Goal: Find specific page/section: Find specific page/section

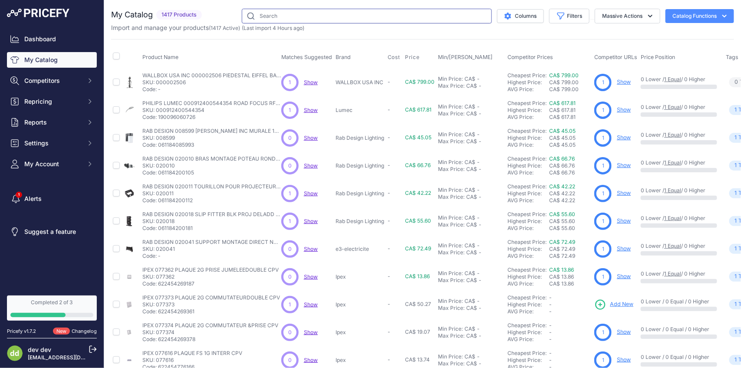
click at [364, 13] on input "text" at bounding box center [367, 16] width 250 height 15
paste input "LEVITON 80721-W PLAQUE 3G INTERR DUPLEXBLANC"
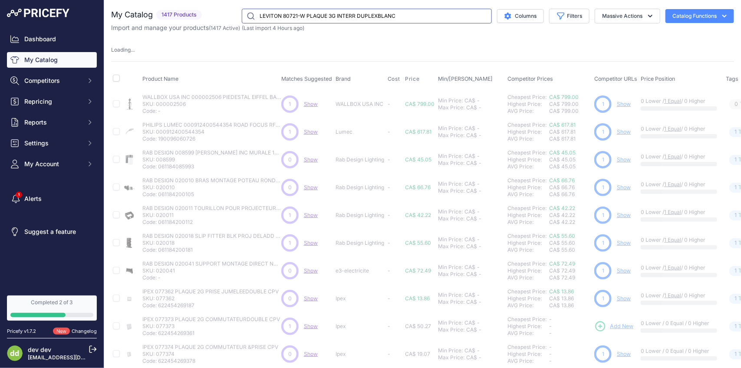
click at [329, 18] on input "LEVITON 80721-W PLAQUE 3G INTERR DUPLEXBLANC" at bounding box center [367, 16] width 250 height 15
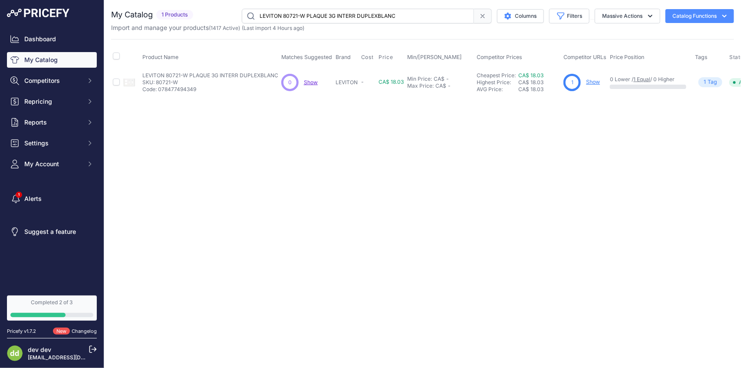
click at [335, 19] on input "LEVITON 80721-W PLAQUE 3G INTERR DUPLEXBLANC" at bounding box center [358, 16] width 232 height 15
click at [350, 13] on input "LEVITON 80721-W PLAQUE 3G INTERR DUPLEXBLANC" at bounding box center [358, 16] width 232 height 15
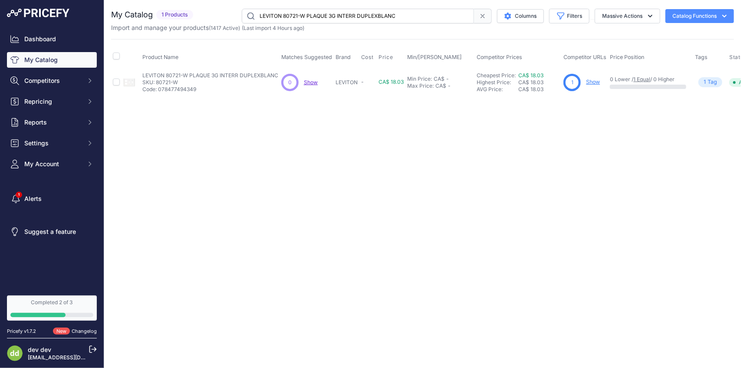
click at [350, 13] on input "LEVITON 80721-W PLAQUE 3G INTERR DUPLEXBLANC" at bounding box center [358, 16] width 232 height 15
paste input "3-W PLAQUE MUR 5G NYLON"
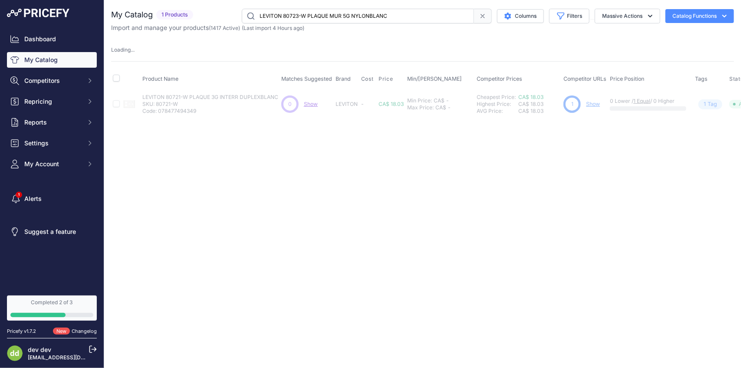
click at [312, 14] on input "LEVITON 80723-W PLAQUE MUR 5G NYLONBLANC" at bounding box center [358, 16] width 232 height 15
paste input "5-E PLAQUE 2G OBTURATEUR MONTE EN BOITE NYLON NOIR"
click at [328, 19] on input "LEVITON 80725-E PLAQUE 2G OBTURATEUR MONTE EN BOITE NYLON NOIR" at bounding box center [358, 16] width 232 height 15
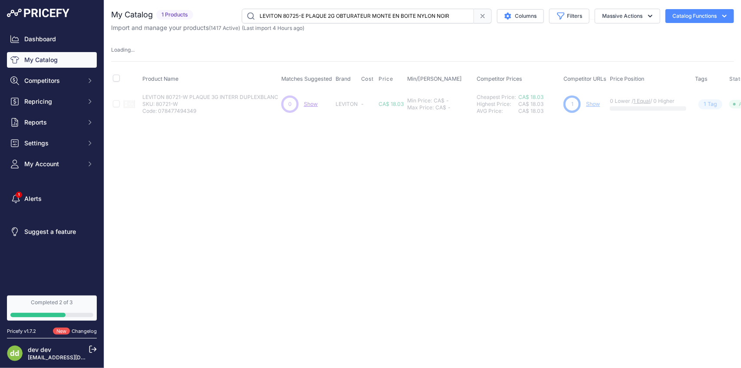
click at [328, 19] on input "LEVITON 80725-E PLAQUE 2G OBTURATEUR MONTE EN BOITE NYLON NOIR" at bounding box center [358, 16] width 232 height 15
paste input "W PLAQUE MUR 2G 2VIERGENYLON BLANC"
click at [404, 20] on input "LEVITON 80725-W PLAQUE MUR 2G 2VIERGENYLON BLANC" at bounding box center [358, 16] width 232 height 15
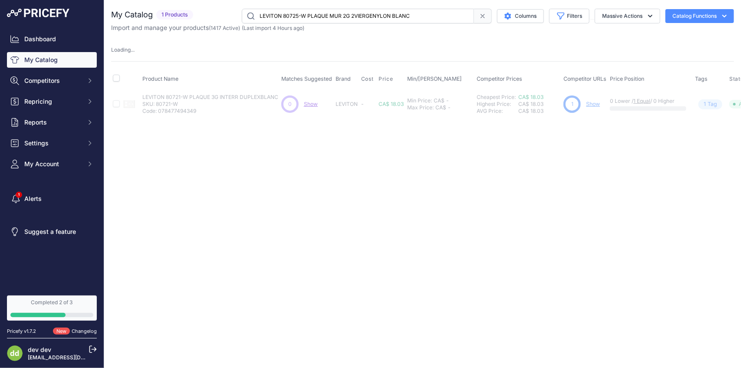
click at [404, 20] on input "LEVITON 80725-W PLAQUE MUR 2G 2VIERGENYLON BLANC" at bounding box center [358, 16] width 232 height 15
paste input "E PLAQUE 2G OBTURATEUR MONTE EN BOITE NYLON NOIR"
click at [373, 14] on input "LEVITON 80725-E PLAQUE 2G OBTURATEUR MONTE EN BOITE NYLON NOIR" at bounding box center [358, 16] width 232 height 15
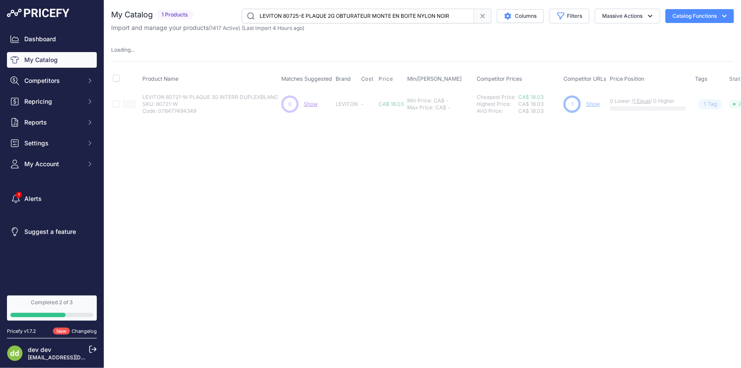
paste input "1-W PLAQUE 3G INTERR DUPLEXBLANC"
type input "LEVITON 80721-W PLAQUE 3G INTERR DUPLEXBLANC"
click at [394, 15] on input "LEVITON 80721-W PLAQUE 3G INTERR DUPLEXBLANC" at bounding box center [358, 16] width 232 height 15
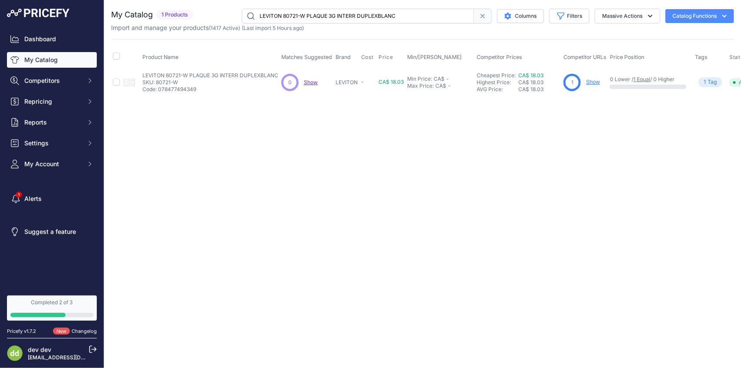
click at [360, 15] on input "LEVITON 80721-W PLAQUE 3G INTERR DUPLEXBLANC" at bounding box center [358, 16] width 232 height 15
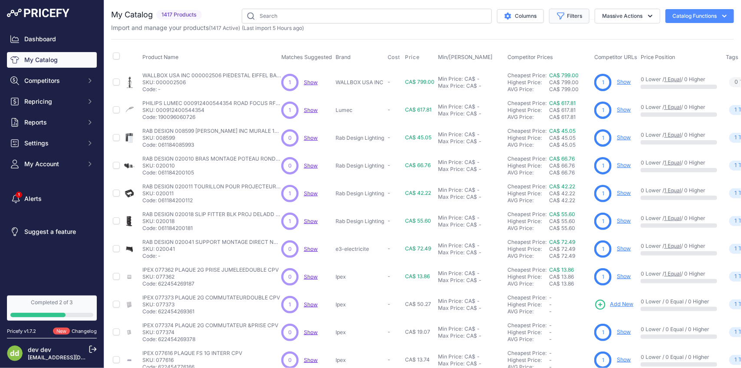
click at [571, 16] on button "Filters" at bounding box center [569, 16] width 40 height 15
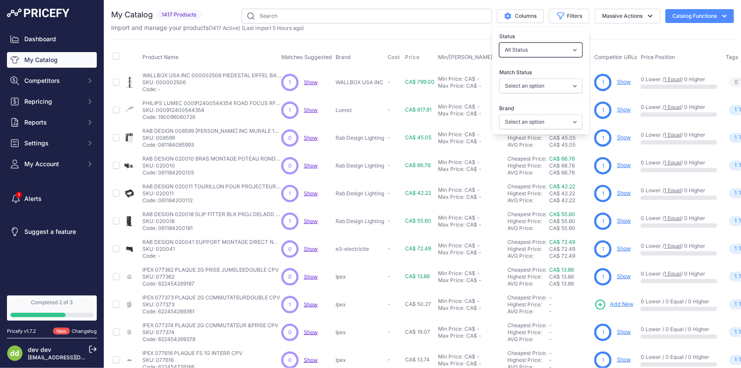
click at [565, 51] on select "All Status Only Enabled Only Disabled" at bounding box center [540, 50] width 83 height 15
click at [565, 88] on select "Select an option Matched Unmatched" at bounding box center [540, 86] width 83 height 15
click at [565, 122] on select "Select an option ABB ABB E MOBILITY Inc Acuity Brands ACUITY/LITHONIA ADEMCO Ap…" at bounding box center [540, 122] width 83 height 15
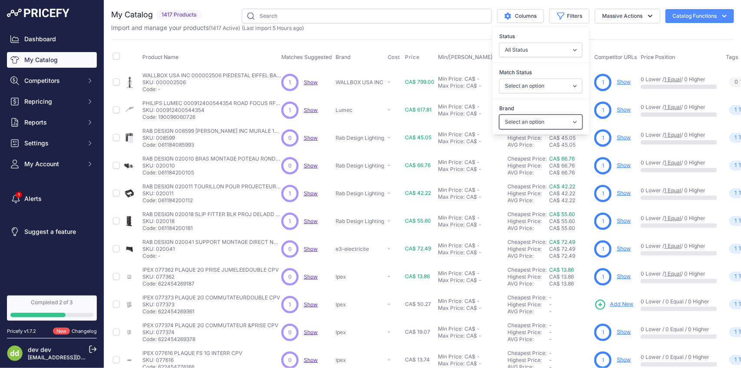
select select "LEVITON"
click at [499, 115] on select "Select an option ABB ABB E MOBILITY Inc Acuity Brands ACUITY/LITHONIA ADEMCO Ap…" at bounding box center [540, 122] width 83 height 15
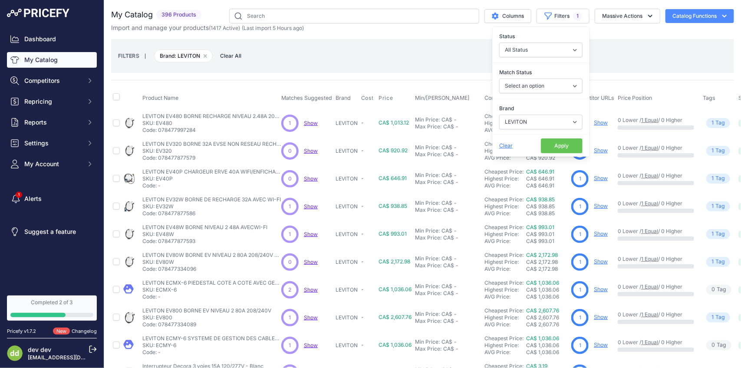
click at [558, 149] on button "Apply" at bounding box center [562, 146] width 42 height 15
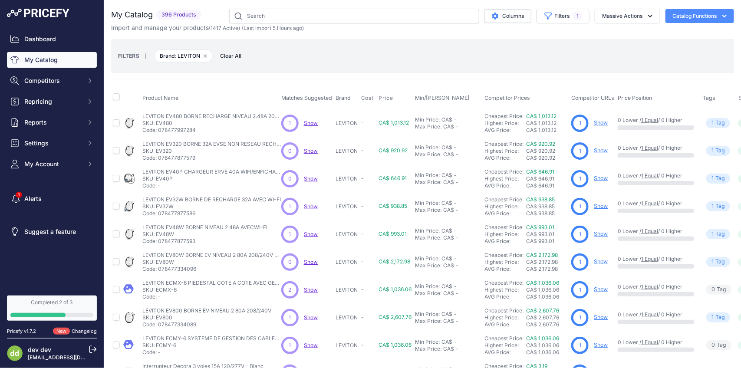
scroll to position [202, 0]
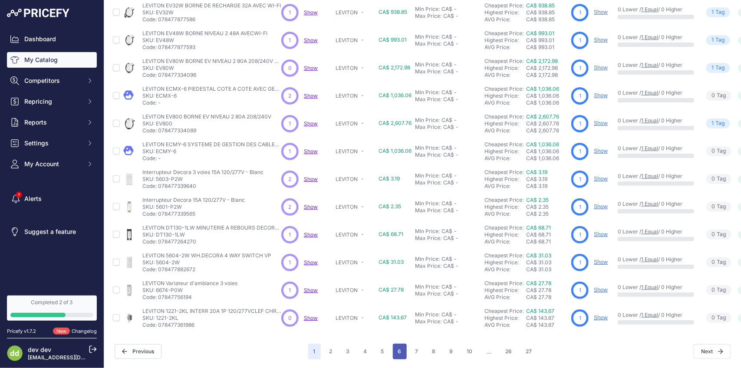
click at [393, 344] on button "6" at bounding box center [400, 352] width 14 height 16
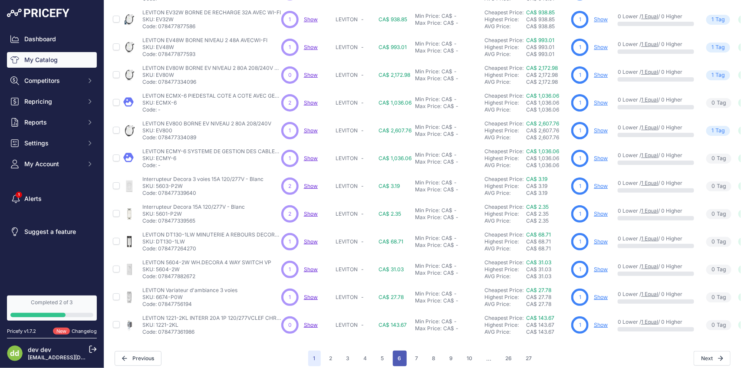
scroll to position [216, 0]
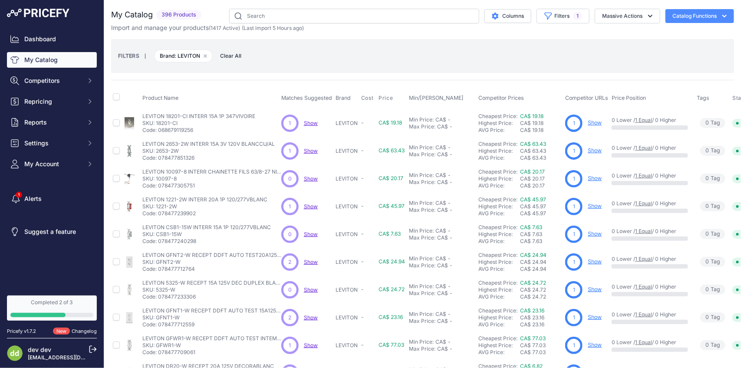
scroll to position [202, 0]
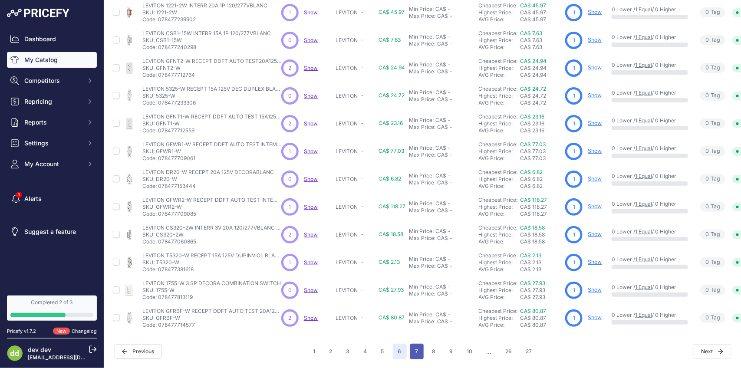
click at [415, 344] on button "7" at bounding box center [416, 352] width 13 height 16
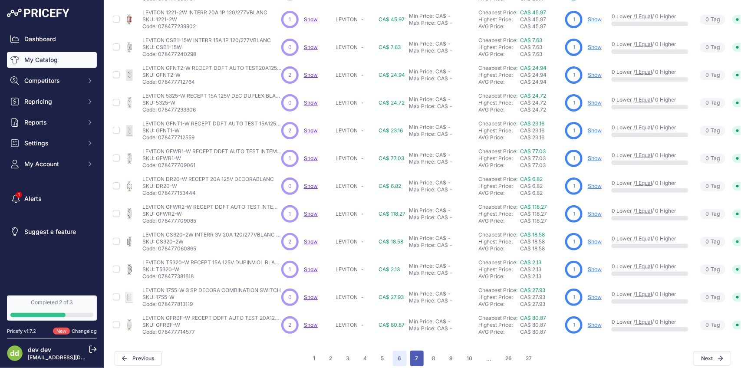
scroll to position [216, 0]
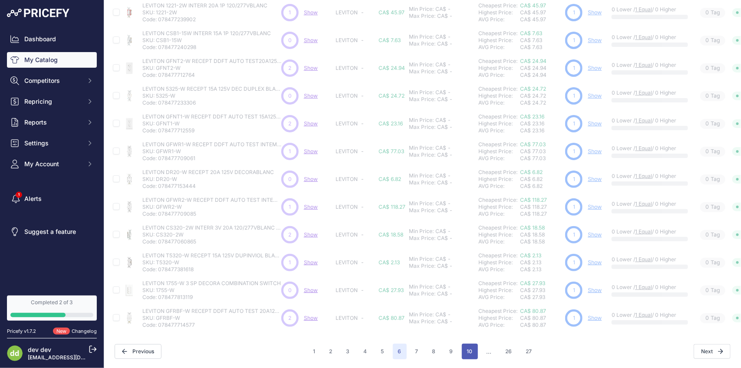
click at [465, 344] on button "10" at bounding box center [470, 352] width 16 height 16
click at [468, 344] on button "10" at bounding box center [470, 352] width 16 height 16
click at [463, 344] on button "10" at bounding box center [470, 352] width 16 height 16
click at [447, 344] on button "9" at bounding box center [452, 352] width 14 height 16
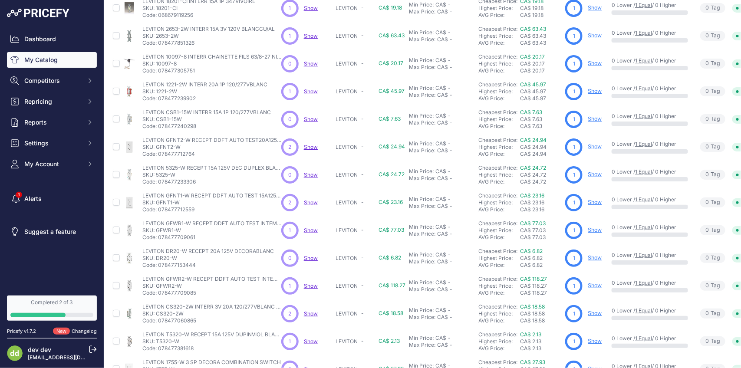
scroll to position [202, 0]
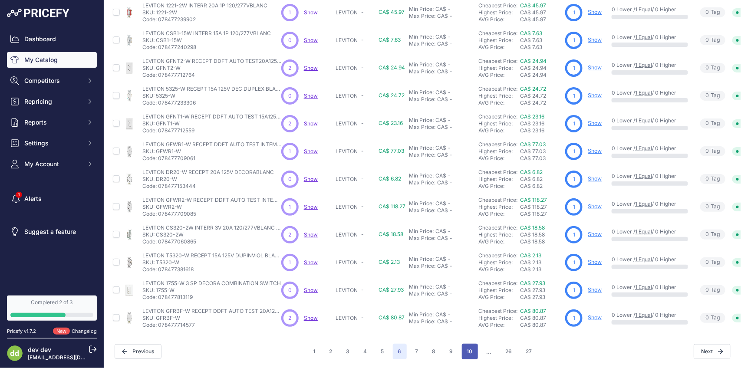
click at [467, 344] on button "10" at bounding box center [470, 352] width 16 height 16
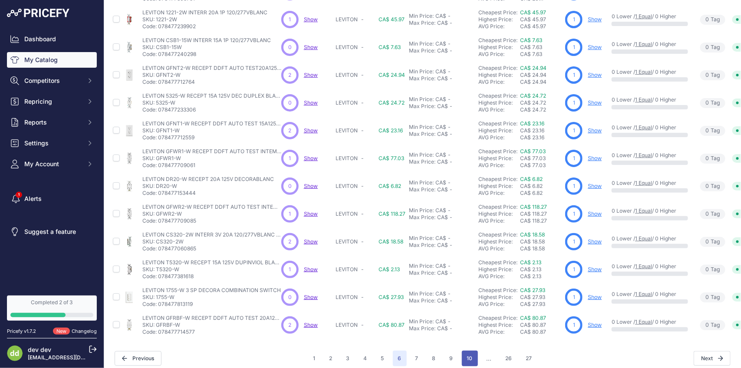
scroll to position [216, 0]
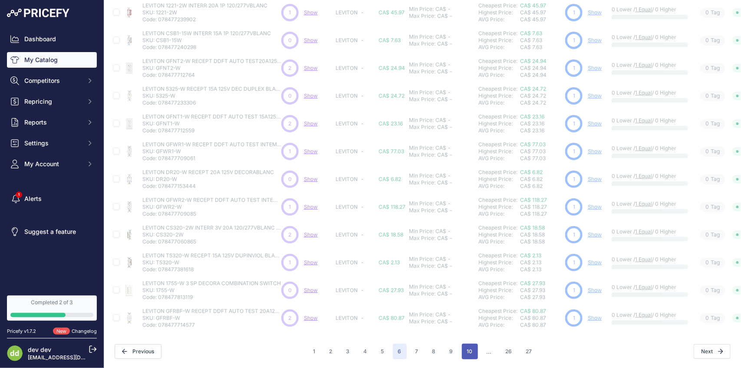
click at [465, 344] on button "10" at bounding box center [470, 352] width 16 height 16
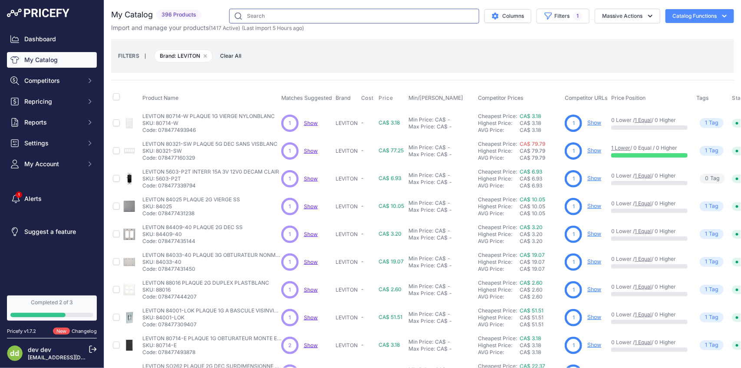
click at [303, 13] on input "text" at bounding box center [354, 16] width 250 height 15
paste input "LEVITON 80723-W PLAQUE MUR 5G NYLONBLANC"
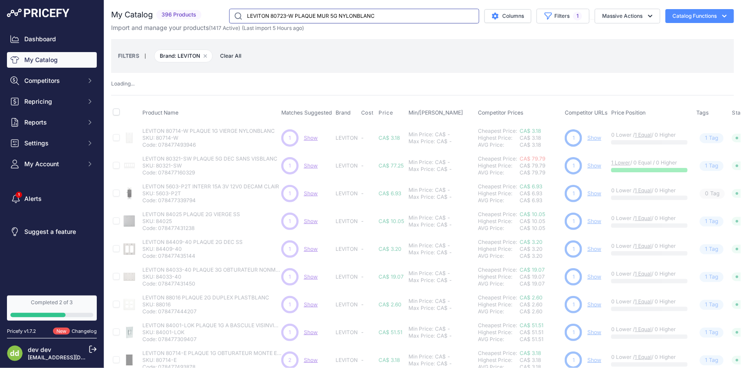
click at [324, 11] on input "LEVITON 80723-W PLAQUE MUR 5G NYLONBLANC" at bounding box center [354, 16] width 250 height 15
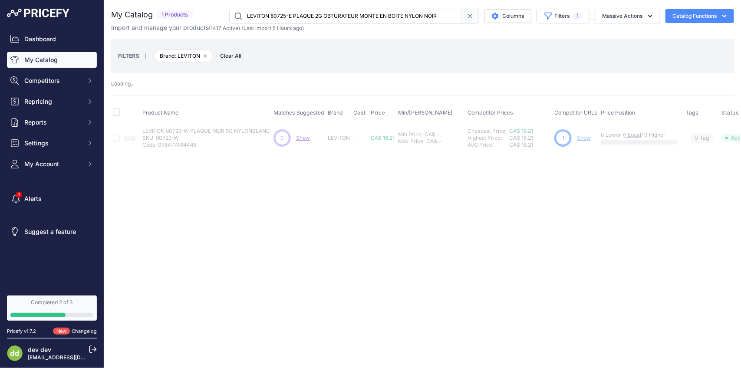
click at [359, 14] on input "LEVITON 80725-E PLAQUE 2G OBTURATEUR MONTE EN BOITE NYLON NOIR" at bounding box center [345, 16] width 232 height 15
paste input "W PLAQUE MUR 2G 2VIERGENYLON BLANC"
click at [364, 17] on input "LEVITON 80725-W PLAQUE MUR 2G 2VIERGENYLON BLANC" at bounding box center [345, 16] width 232 height 15
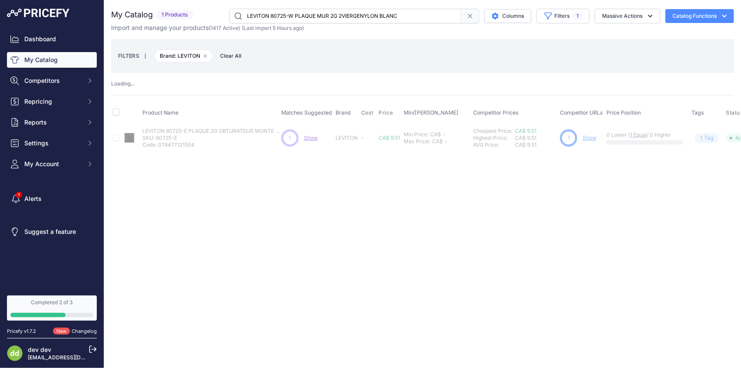
click at [364, 17] on input "LEVITON 80725-W PLAQUE MUR 2G 2VIERGENYLON BLANC" at bounding box center [345, 16] width 232 height 15
paste input "30-W PLAQUE 3G"
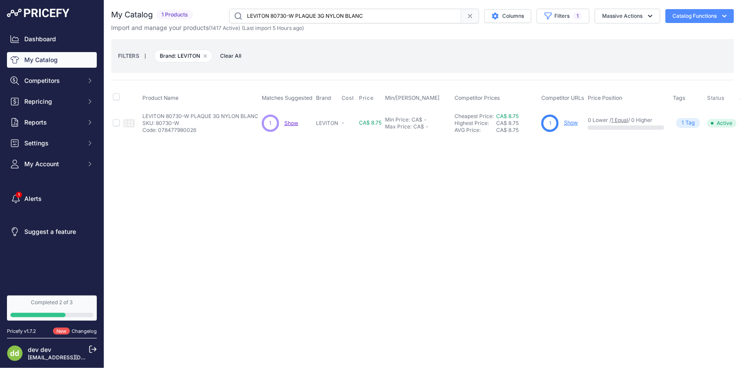
click at [324, 12] on input "LEVITON 80730-W PLAQUE 3G NYLON BLANC" at bounding box center [345, 16] width 232 height 15
paste input "2-W PLAQUE 4G 3 A BASCULE 1DEC"
type input "LEVITON 80732-W PLAQUE 4G 3 A BASCULE 1DEC NYLON BLANC"
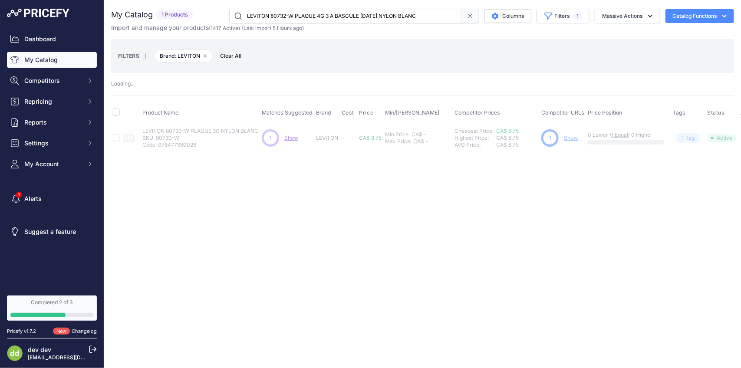
click at [332, 11] on input "LEVITON 80732-W PLAQUE 4G 3 A BASCULE 1DEC NYLON BLANC" at bounding box center [345, 16] width 232 height 15
